Goal: Task Accomplishment & Management: Manage account settings

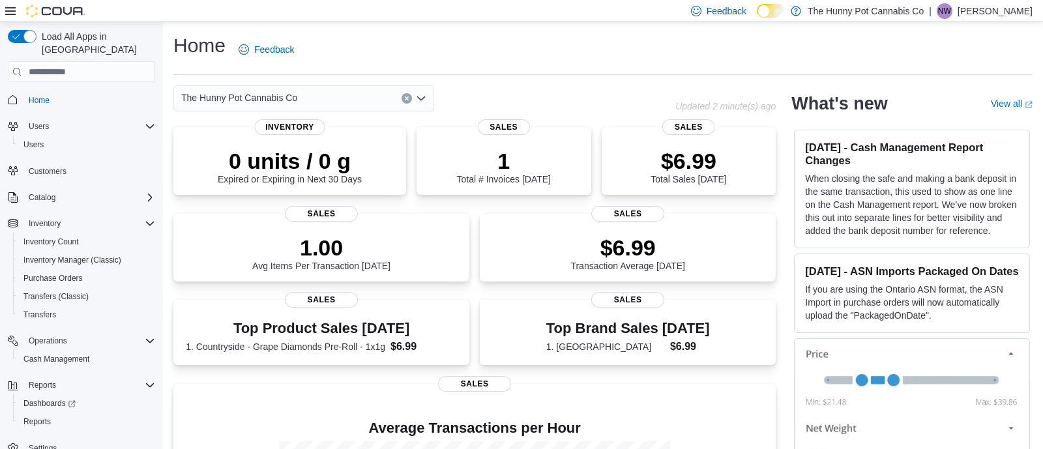
click at [993, 15] on p "Nyanna Walker" at bounding box center [995, 11] width 75 height 16
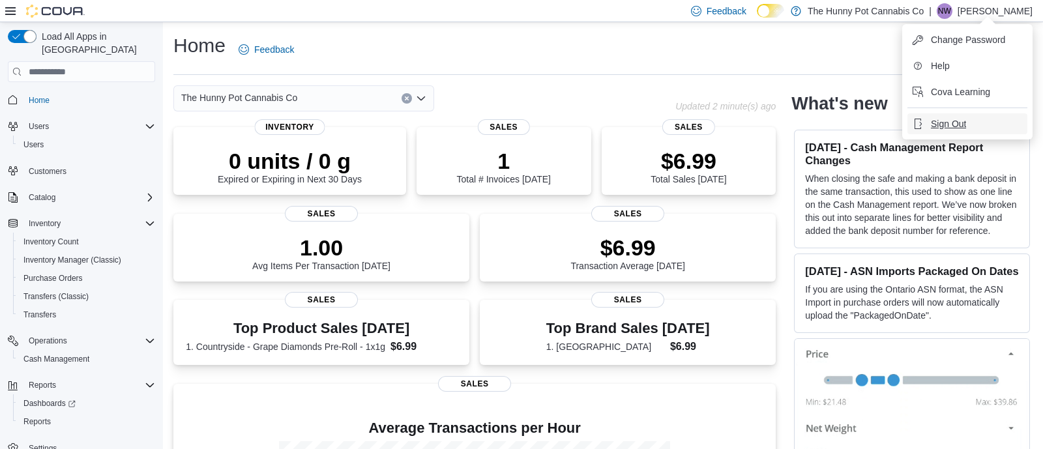
click at [943, 119] on span "Sign Out" at bounding box center [948, 123] width 35 height 13
